Goal: Task Accomplishment & Management: Manage account settings

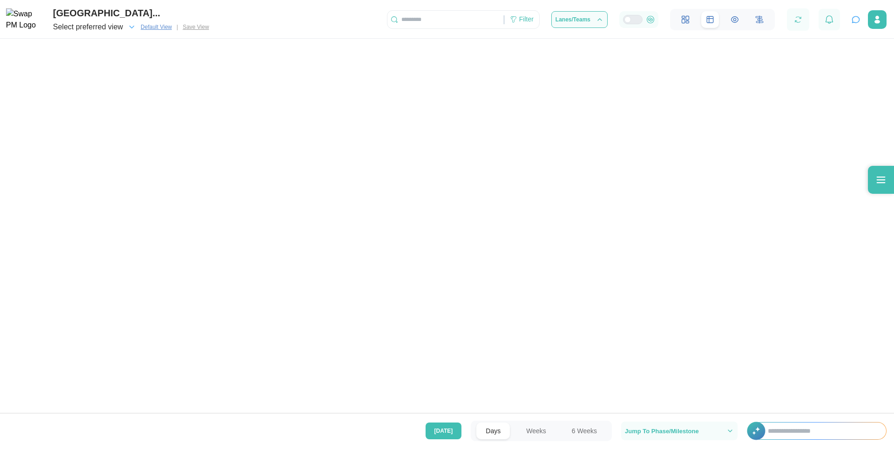
scroll to position [0, 42932]
click at [121, 28] on span "Select preferred view" at bounding box center [88, 26] width 70 height 13
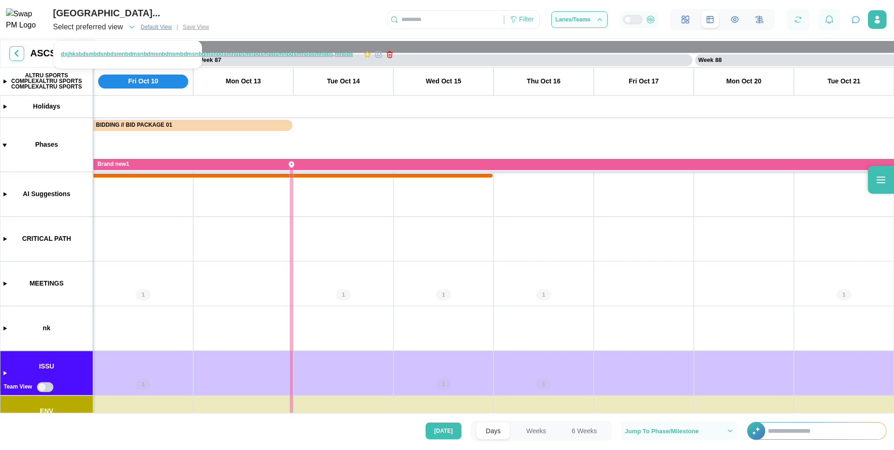
click at [121, 28] on span "Select preferred view" at bounding box center [88, 26] width 70 height 13
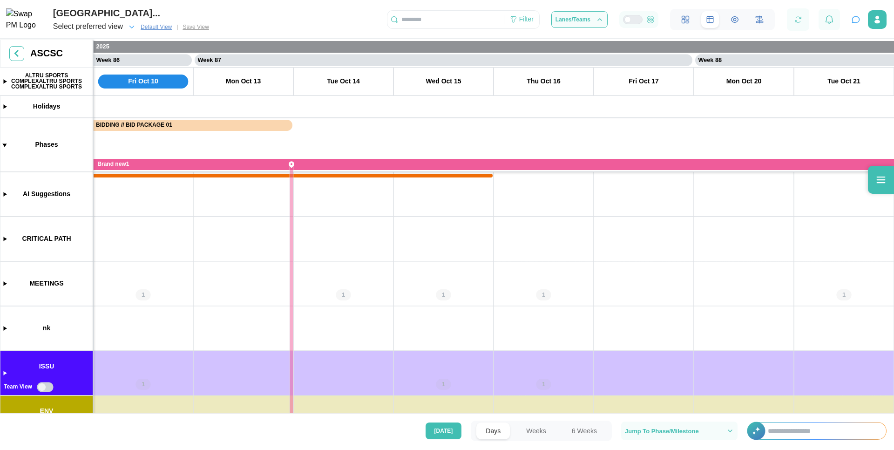
scroll to position [0, 42932]
click at [128, 28] on icon "button" at bounding box center [132, 27] width 8 height 8
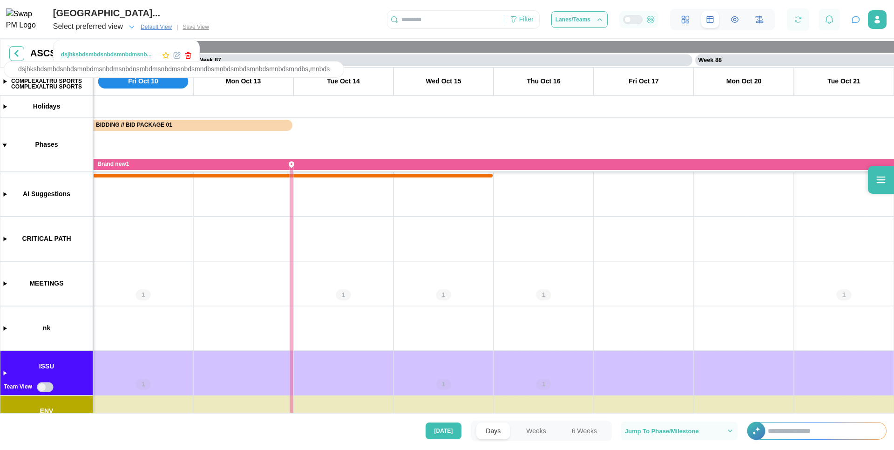
click at [119, 53] on div "dsjhksbdsmbdsnbdsmnbdmsnb..." at bounding box center [106, 54] width 91 height 9
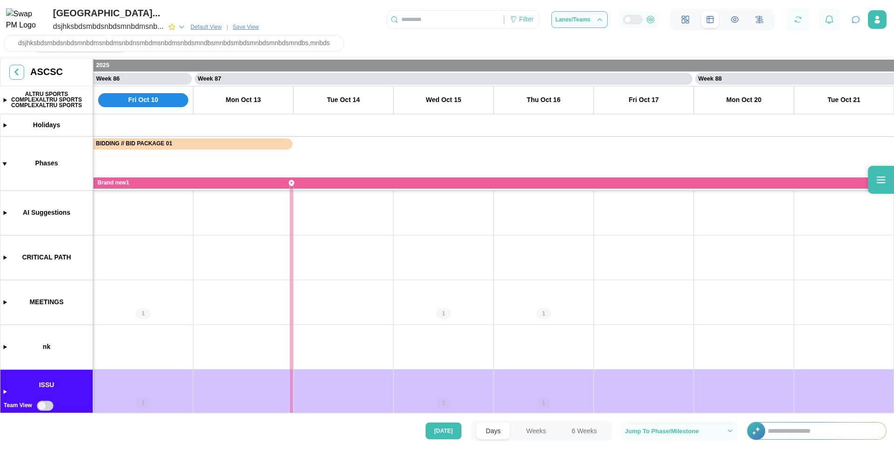
scroll to position [0, 0]
click at [199, 29] on span "Default View" at bounding box center [205, 26] width 31 height 9
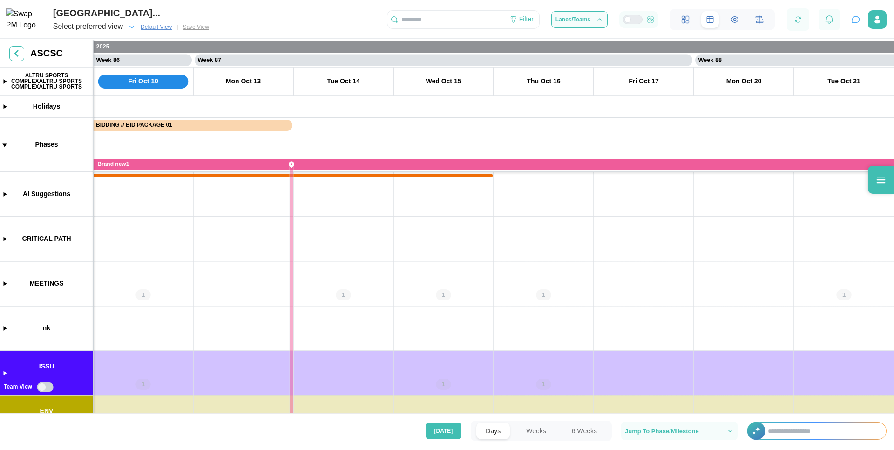
scroll to position [0, 42932]
click at [116, 29] on div "Select preferred view" at bounding box center [88, 27] width 70 height 12
click at [105, 31] on div "Select preferred view" at bounding box center [88, 27] width 70 height 12
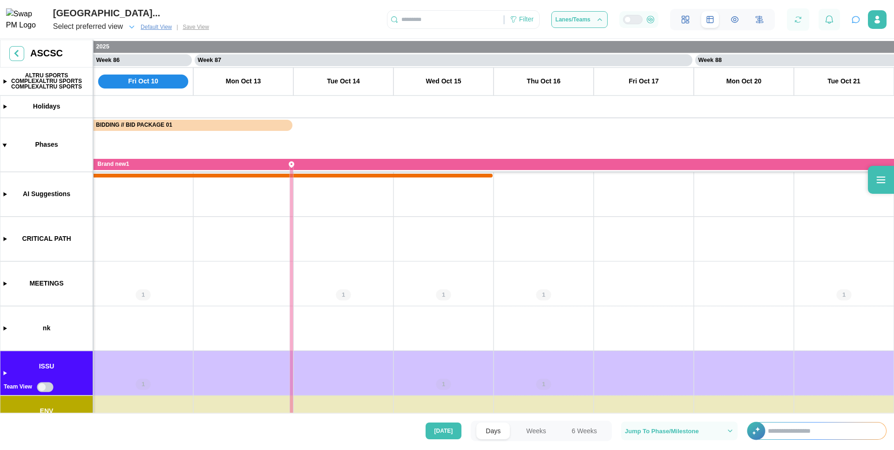
click at [105, 31] on div "Select preferred view" at bounding box center [88, 27] width 70 height 12
click at [105, 27] on div "Select preferred view" at bounding box center [88, 27] width 70 height 12
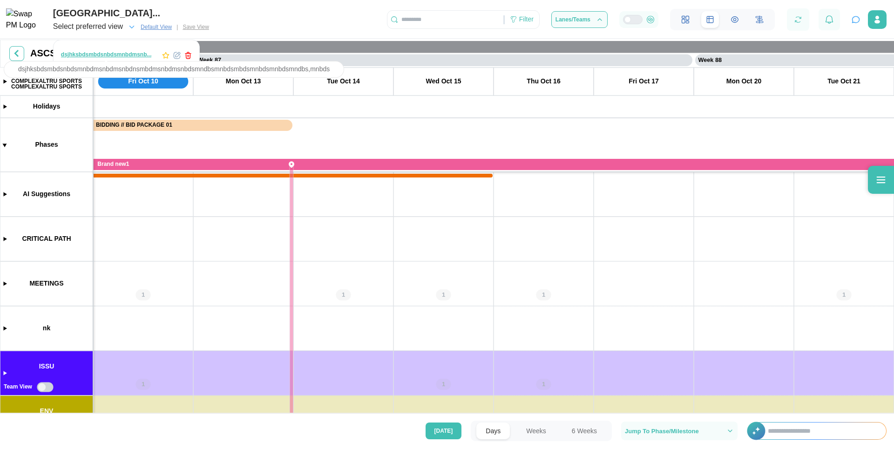
click at [105, 51] on div "dsjhksbdsmbdsnbdsmnbdmsnb..." at bounding box center [106, 54] width 91 height 9
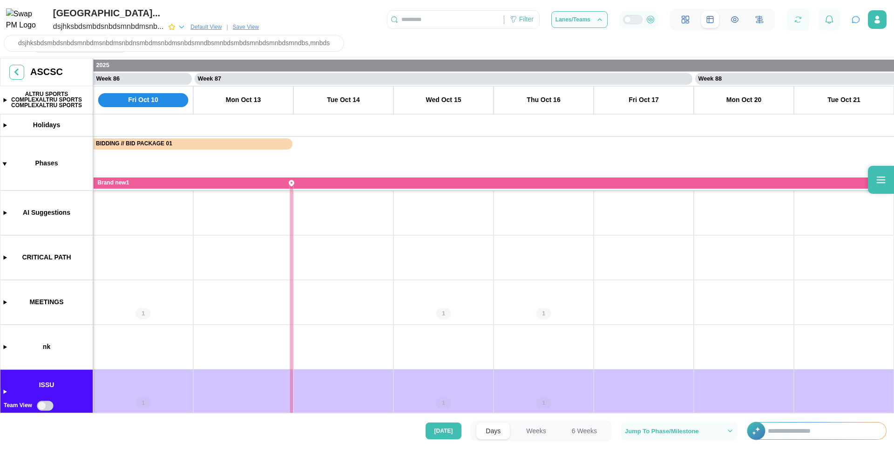
scroll to position [0, 42932]
click at [129, 29] on div "dsjhksbdsmbdsnbdsmnbdmsnb..." at bounding box center [108, 27] width 110 height 12
click at [236, 41] on div "Filters: Teams : ISSU - EMAIL ISSUE" at bounding box center [450, 45] width 888 height 19
click at [250, 25] on span "Save View" at bounding box center [246, 26] width 26 height 9
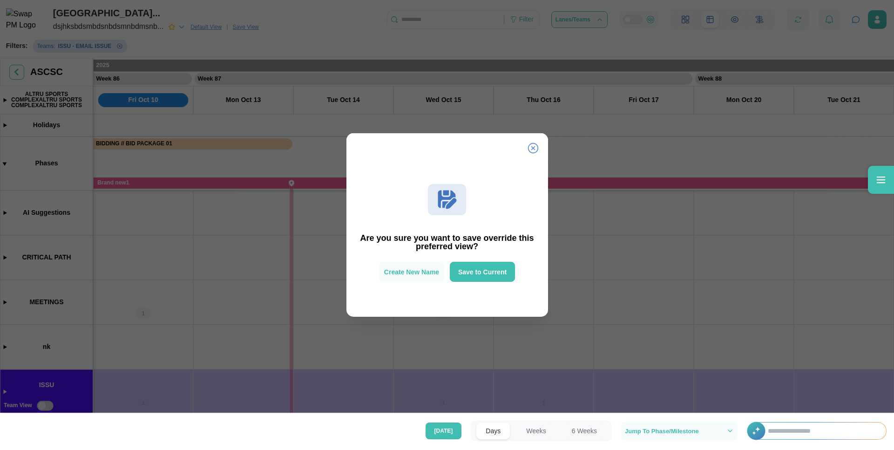
click at [532, 147] on icon at bounding box center [532, 148] width 10 height 10
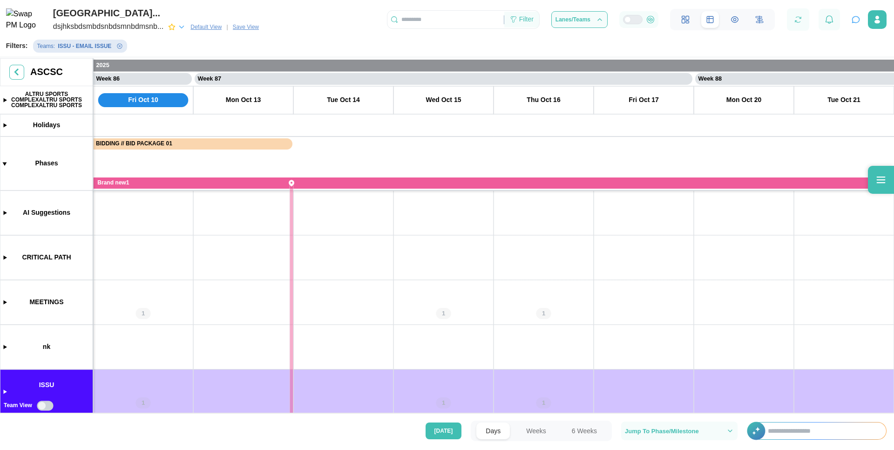
click at [527, 25] on div "Filter" at bounding box center [526, 19] width 14 height 10
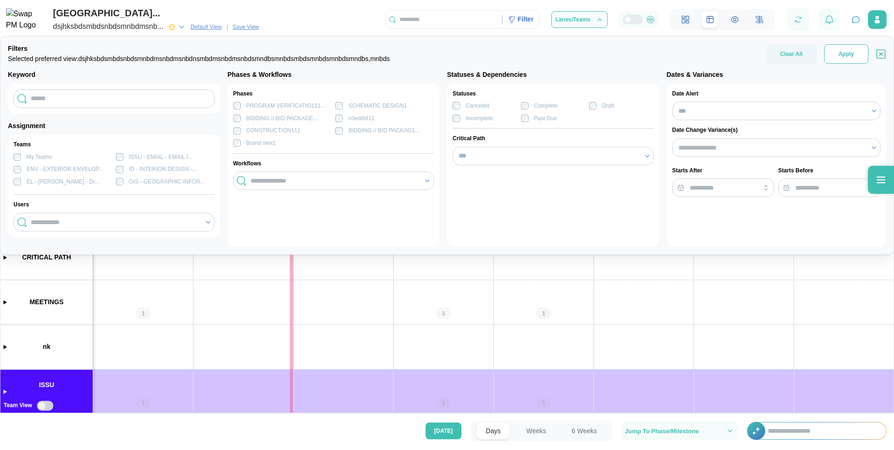
click at [852, 59] on span "Apply" at bounding box center [845, 54] width 15 height 19
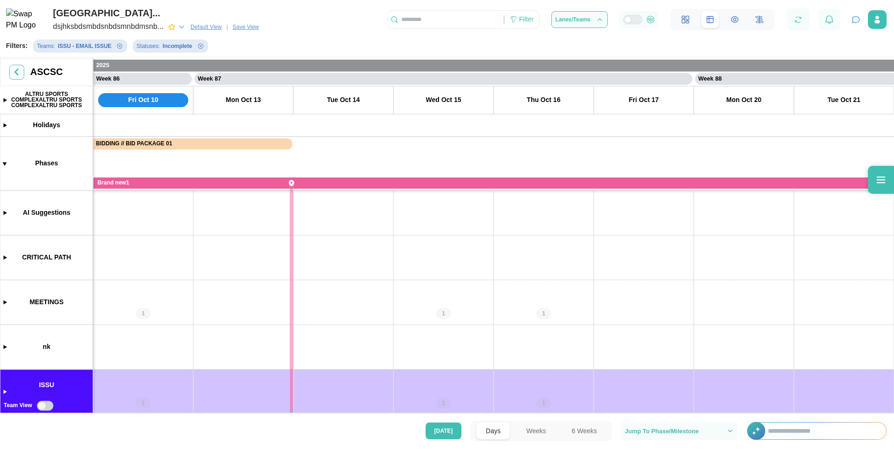
click at [255, 29] on span "Save View" at bounding box center [246, 26] width 26 height 9
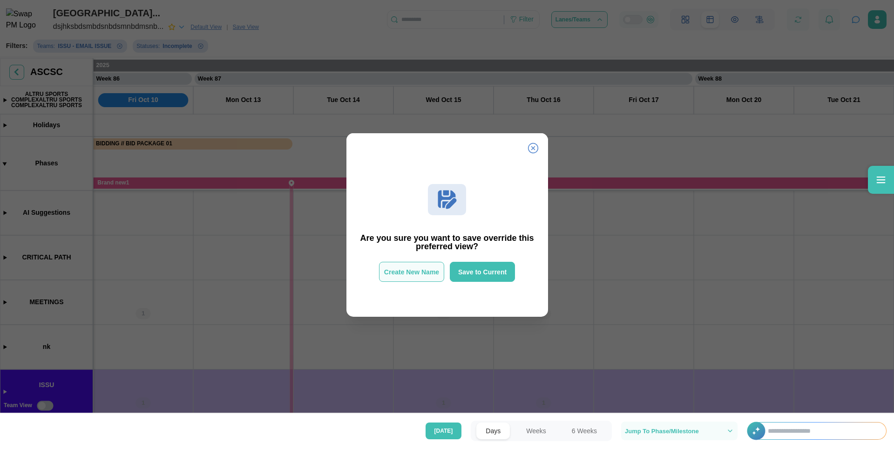
click at [420, 271] on span "Create New Name" at bounding box center [411, 271] width 55 height 7
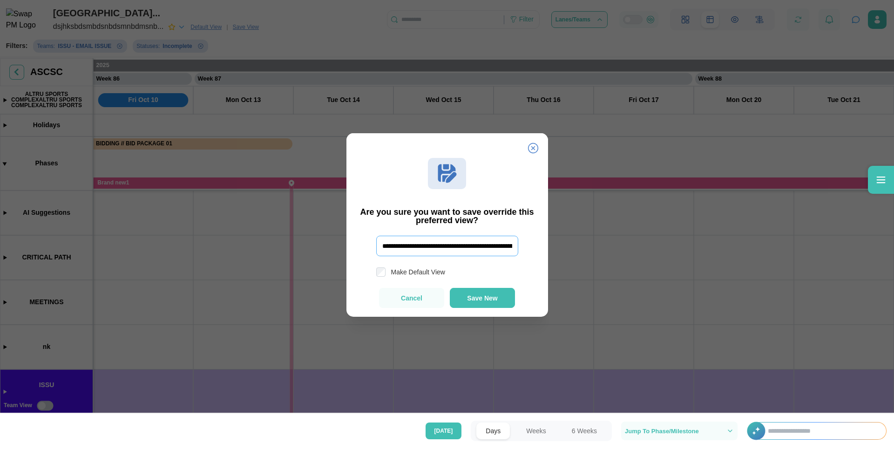
click at [418, 252] on input "**********" at bounding box center [447, 246] width 142 height 20
type input "*****"
click at [473, 305] on button "Save New" at bounding box center [482, 298] width 65 height 20
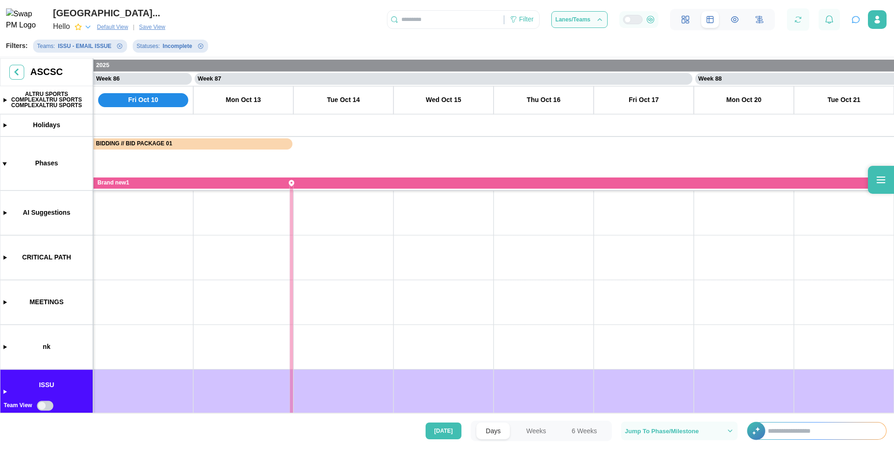
click at [88, 29] on icon "button" at bounding box center [88, 27] width 8 height 8
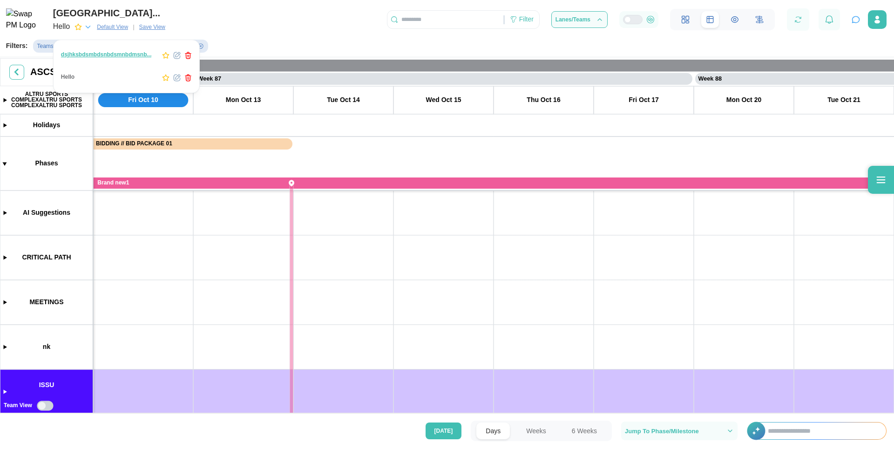
click at [169, 58] on icon "button" at bounding box center [165, 55] width 7 height 7
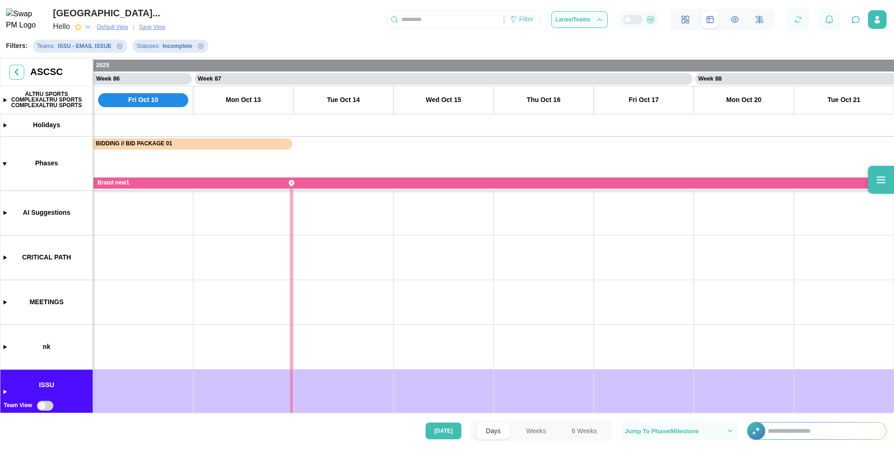
click at [169, 31] on div "Hello Default View | Save View" at bounding box center [111, 26] width 116 height 13
click at [88, 26] on icon "button" at bounding box center [88, 27] width 8 height 8
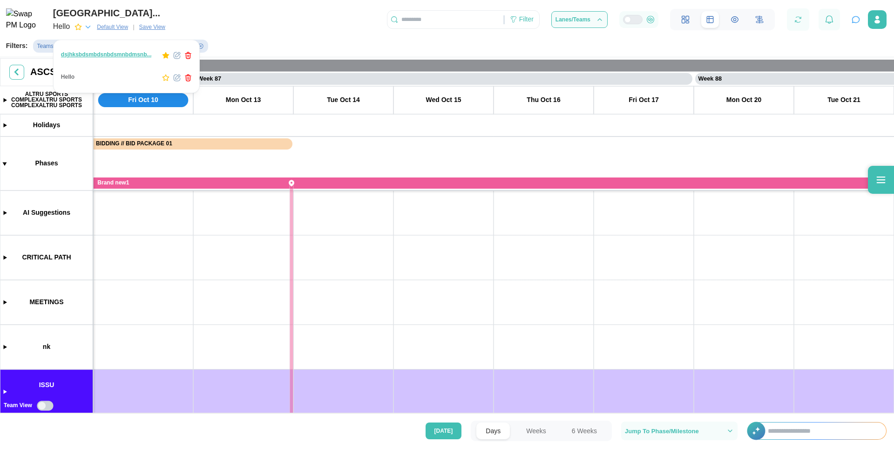
click at [167, 78] on icon "button" at bounding box center [165, 77] width 7 height 7
click at [165, 60] on div "dsjhksbdsmbdsnbdsmnbdmsnb..." at bounding box center [126, 56] width 142 height 18
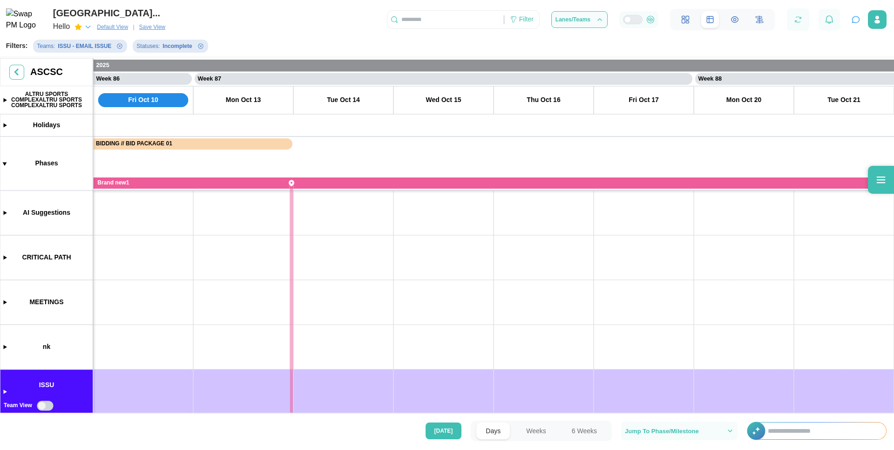
click at [85, 27] on icon "button" at bounding box center [88, 27] width 8 height 8
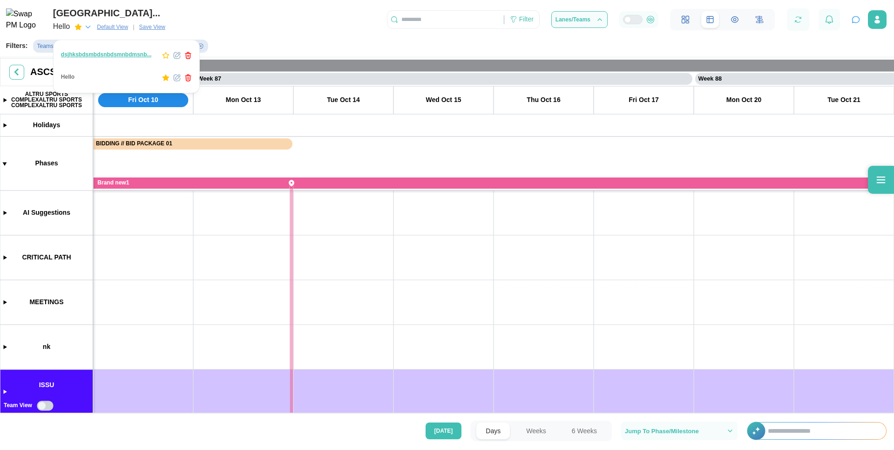
click at [165, 54] on icon "button" at bounding box center [165, 55] width 7 height 7
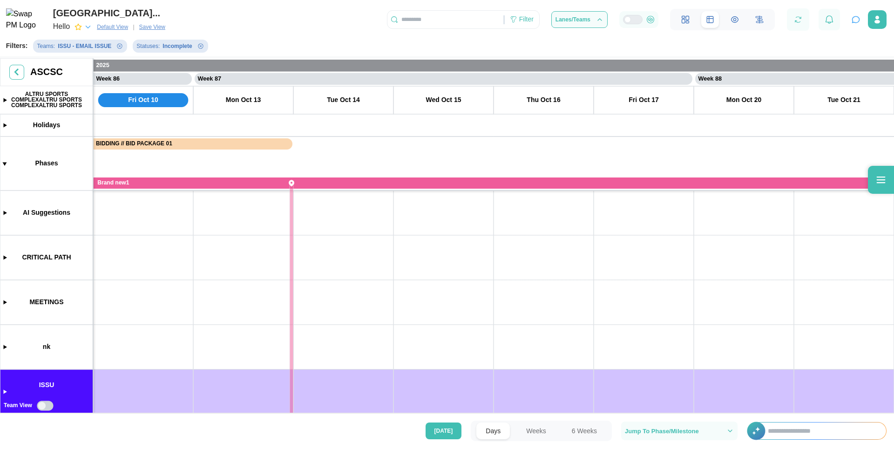
click at [118, 24] on span "Default View" at bounding box center [112, 26] width 31 height 9
click at [70, 24] on div "Hello" at bounding box center [61, 27] width 17 height 12
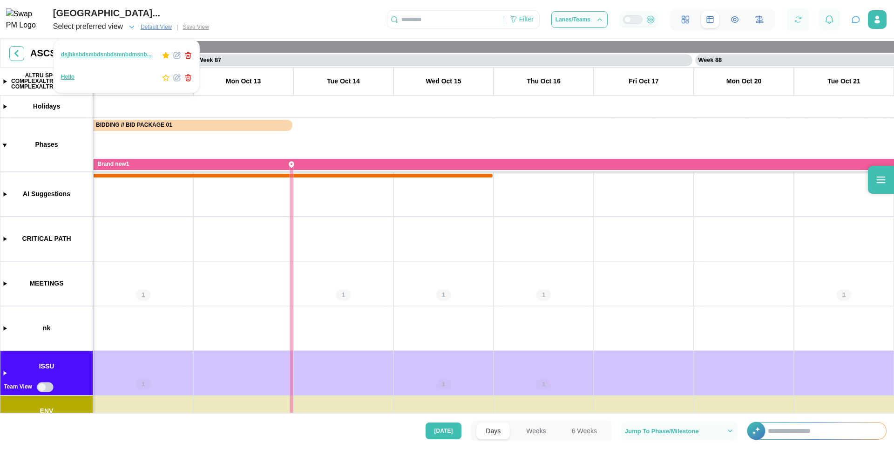
scroll to position [0, 42932]
click at [167, 79] on icon "button" at bounding box center [165, 77] width 7 height 7
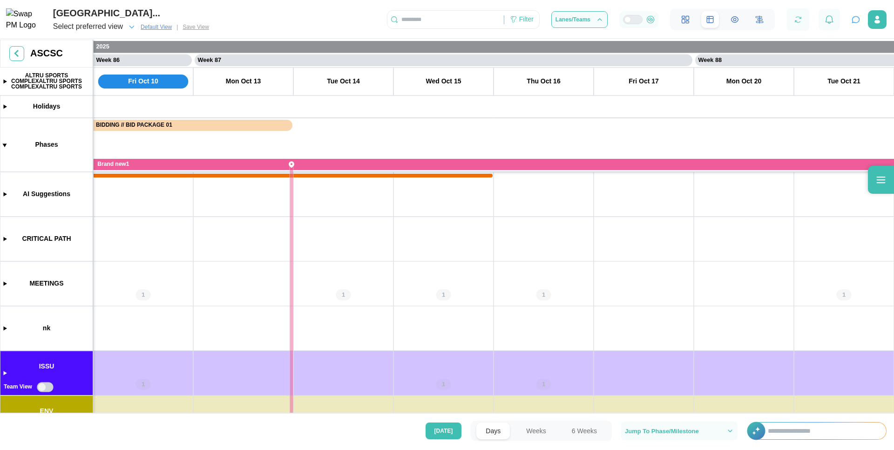
click at [213, 25] on div "Select preferred view Default View | Save View" at bounding box center [133, 26] width 160 height 13
click at [122, 27] on div "Select preferred view" at bounding box center [88, 27] width 70 height 12
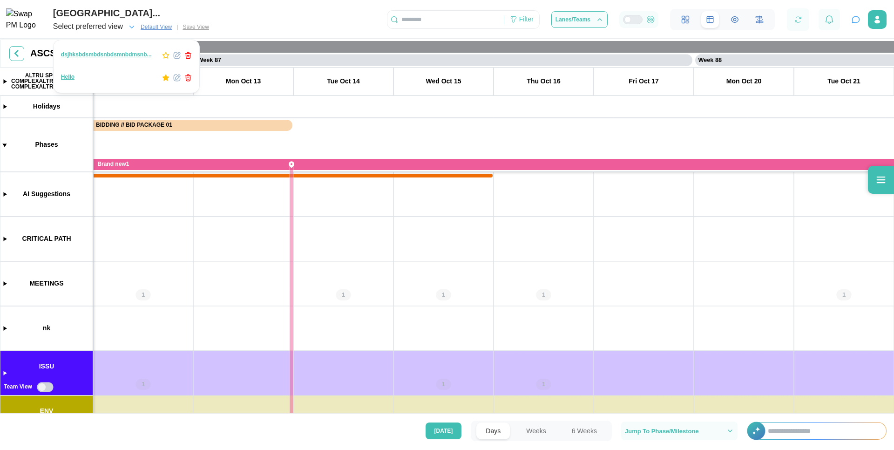
click at [105, 75] on div "Hello" at bounding box center [110, 78] width 98 height 10
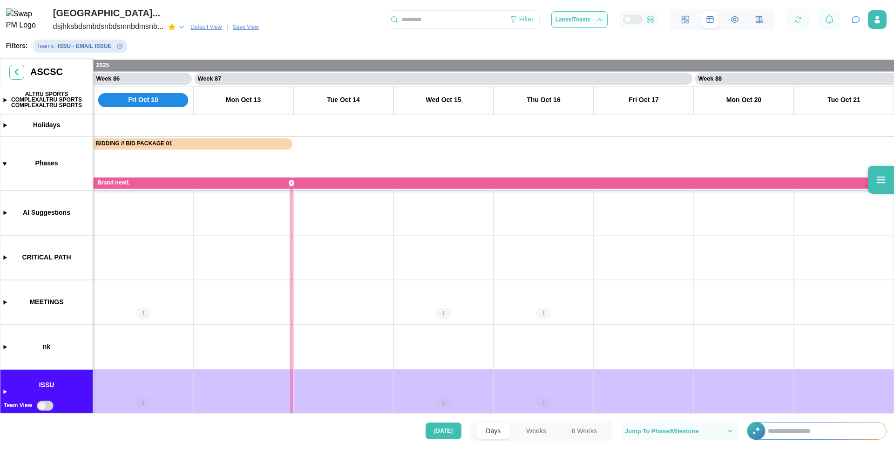
click at [182, 27] on icon "button" at bounding box center [181, 27] width 8 height 8
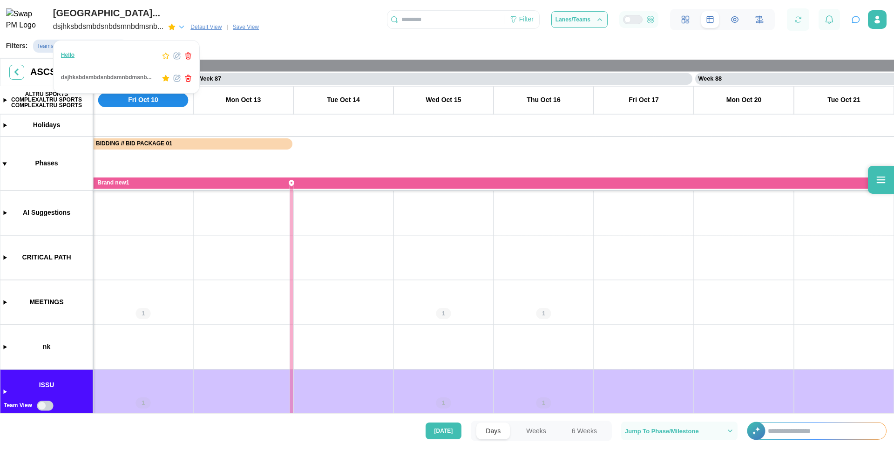
click at [182, 27] on icon "button" at bounding box center [181, 27] width 8 height 8
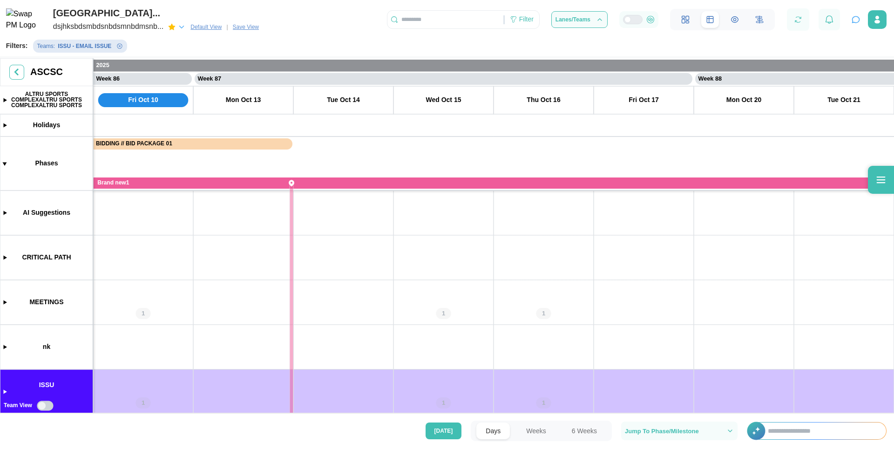
click at [182, 27] on icon "button" at bounding box center [181, 27] width 8 height 8
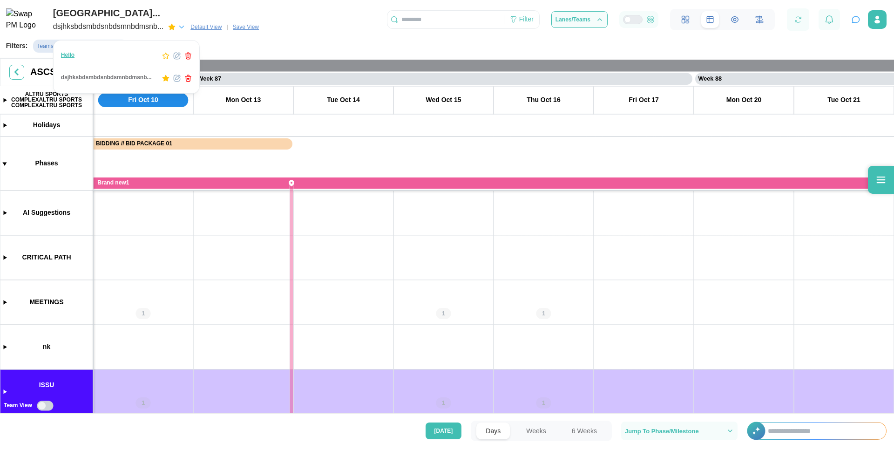
click at [180, 29] on icon "button" at bounding box center [181, 27] width 8 height 8
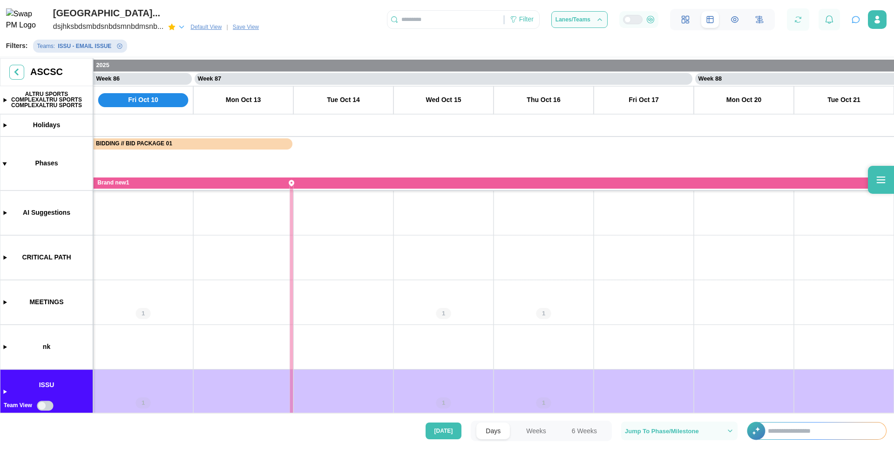
click at [182, 25] on icon "button" at bounding box center [181, 27] width 8 height 8
click at [166, 57] on icon "button" at bounding box center [165, 55] width 7 height 7
click at [245, 50] on div "Filters: Teams : ISSU - EMAIL ISSUE" at bounding box center [450, 45] width 888 height 19
click at [181, 27] on icon "button" at bounding box center [181, 27] width 8 height 8
click at [263, 7] on div "[GEOGRAPHIC_DATA]..." at bounding box center [157, 13] width 209 height 14
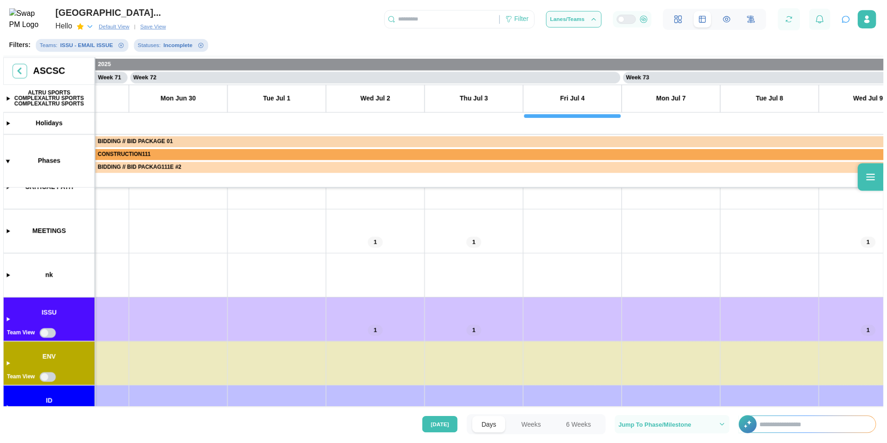
scroll to position [12, 0]
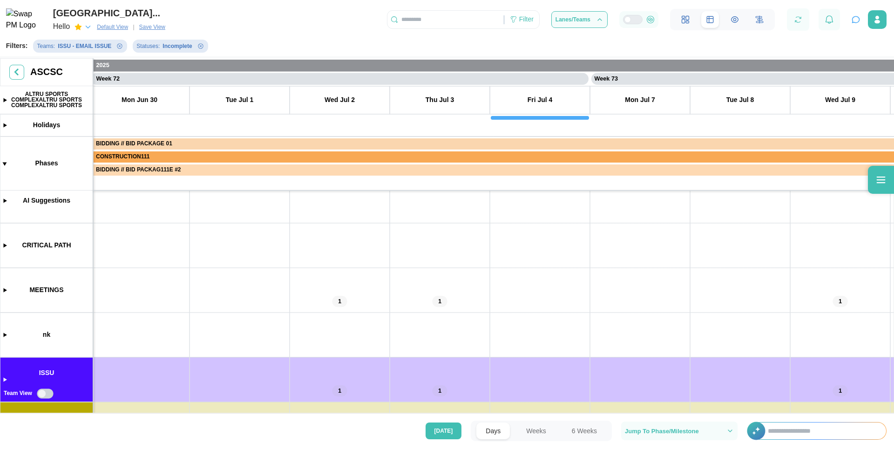
click at [78, 21] on div "Hello" at bounding box center [72, 26] width 39 height 13
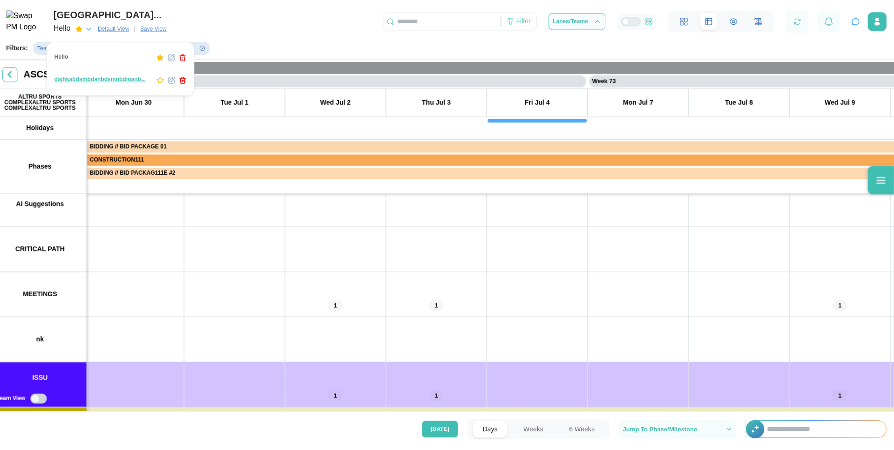
scroll to position [0, 0]
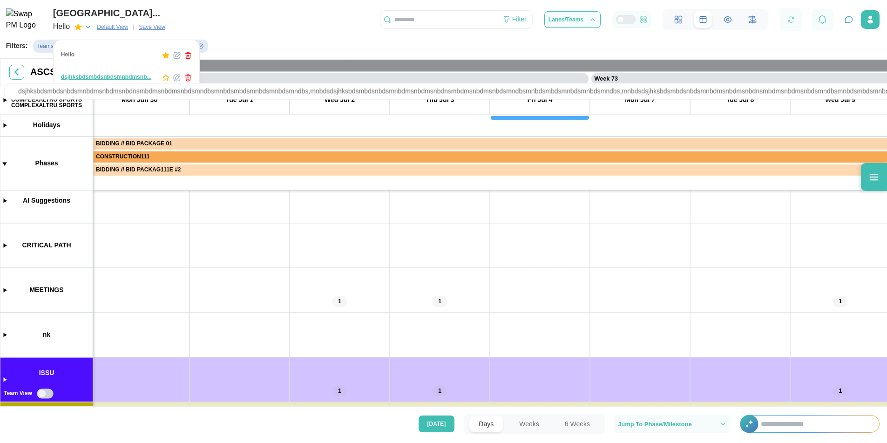
click at [138, 79] on div "dsjhksbdsmbdsnbdsmnbdmsnb..." at bounding box center [106, 77] width 91 height 9
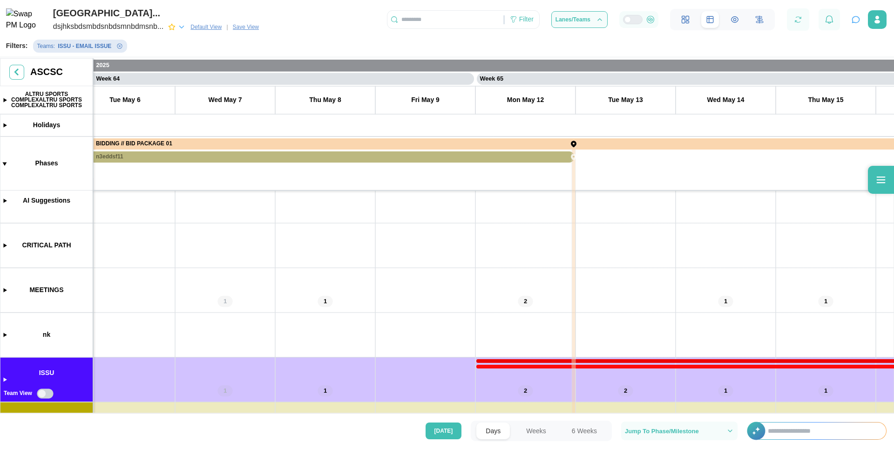
scroll to position [0, 31508]
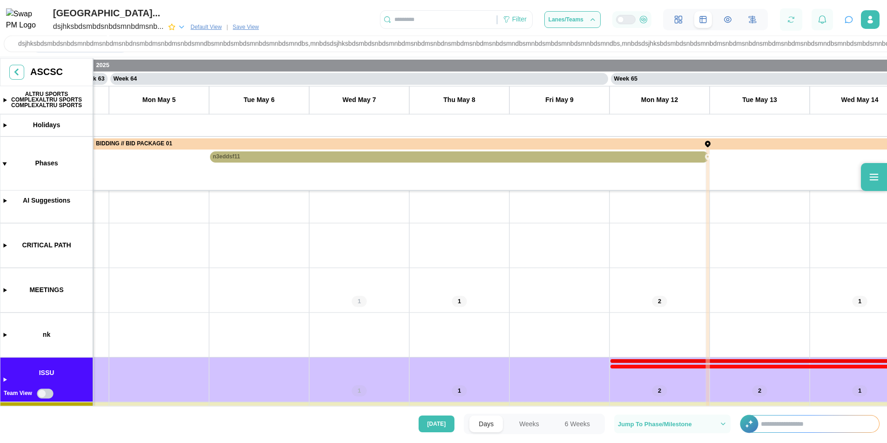
click at [142, 29] on div "dsjhksbdsmbdsnbdsmnbdmsnb..." at bounding box center [108, 27] width 110 height 12
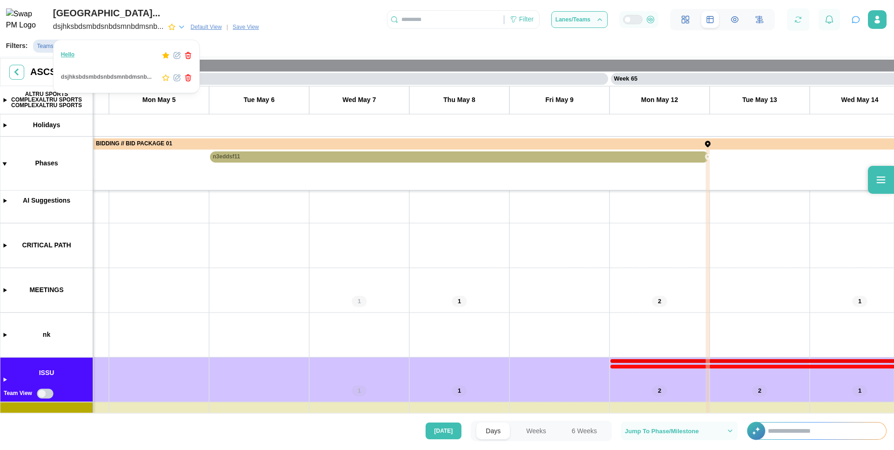
click at [130, 58] on div "Hello" at bounding box center [110, 55] width 98 height 10
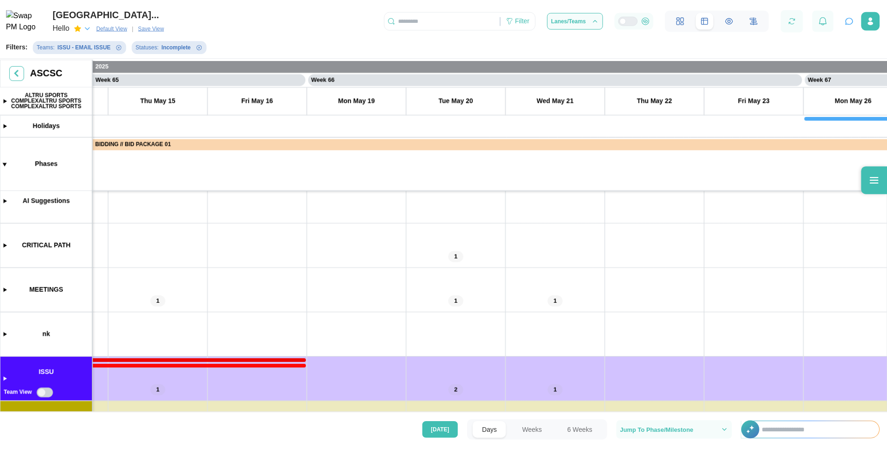
scroll to position [0, 32321]
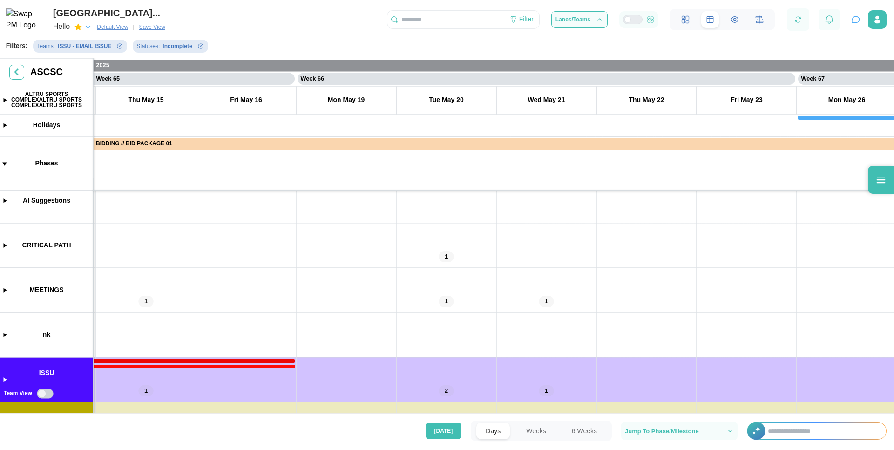
click at [22, 23] on img at bounding box center [25, 19] width 38 height 23
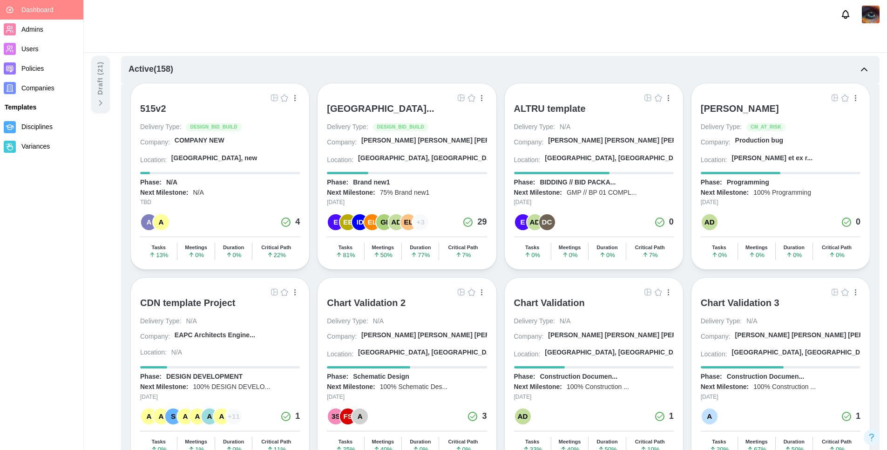
click at [152, 113] on div "515v2" at bounding box center [153, 108] width 26 height 11
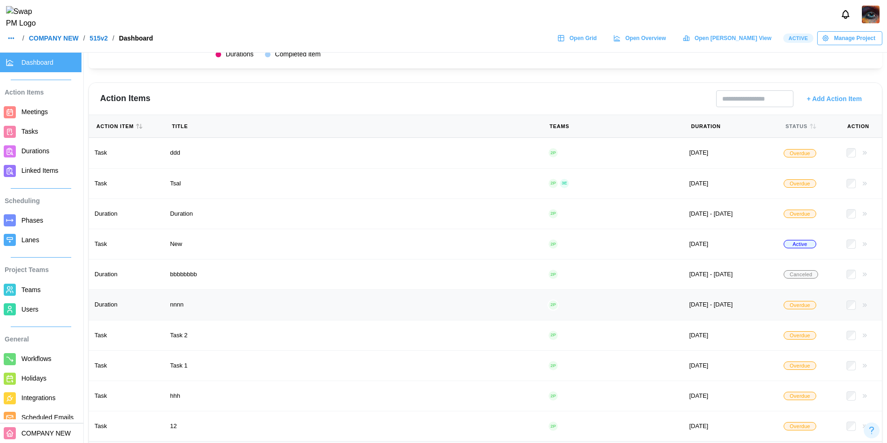
scroll to position [993, 7]
